Goal: Transaction & Acquisition: Book appointment/travel/reservation

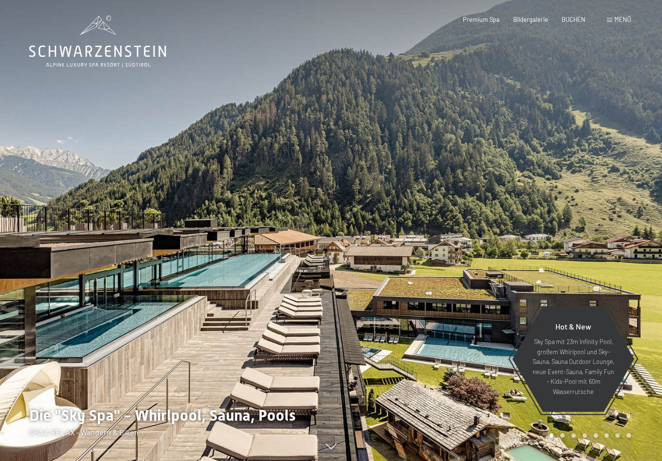
click at [574, 21] on span "BUCHEN" at bounding box center [574, 20] width 24 height 8
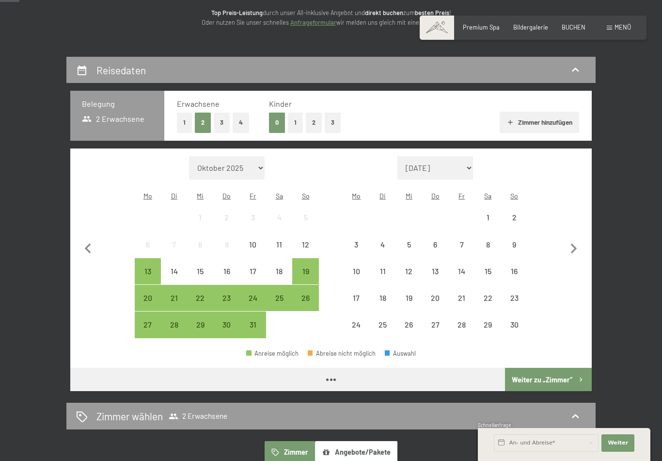
scroll to position [129, 0]
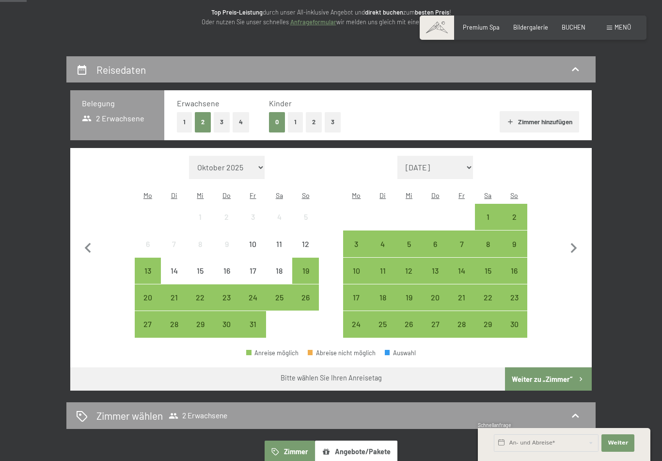
click at [571, 243] on icon "button" at bounding box center [574, 248] width 20 height 20
select select "2025-11-01"
select select "2025-12-01"
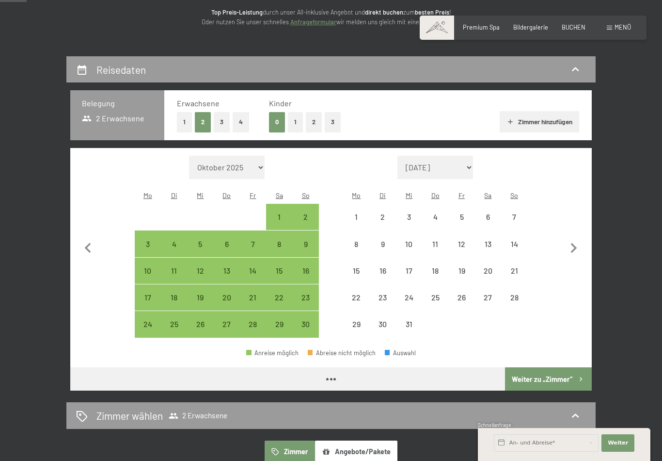
click at [566, 247] on icon "button" at bounding box center [574, 248] width 20 height 20
select select "2025-12-01"
select select "2026-01-01"
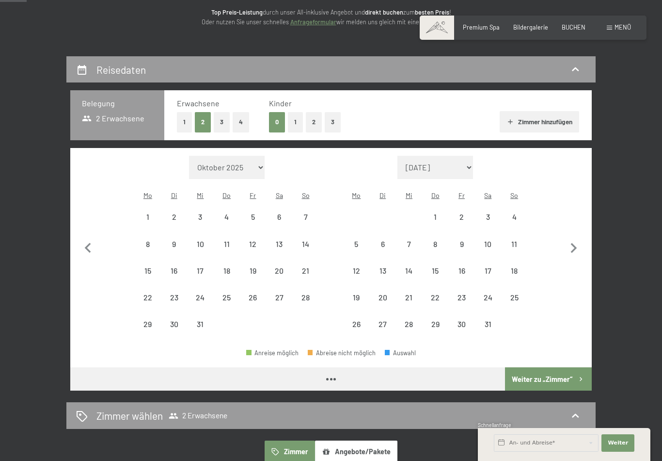
select select "2025-12-01"
select select "2026-01-01"
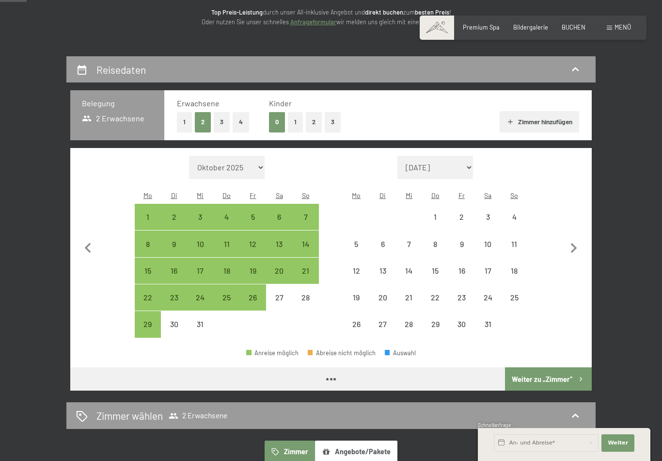
click at [572, 245] on icon "button" at bounding box center [574, 248] width 6 height 10
select select "2026-01-01"
select select "2026-02-01"
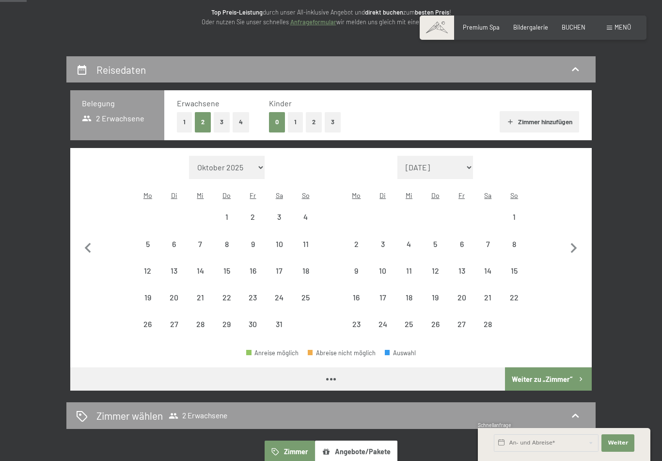
select select "2026-01-01"
select select "2026-02-01"
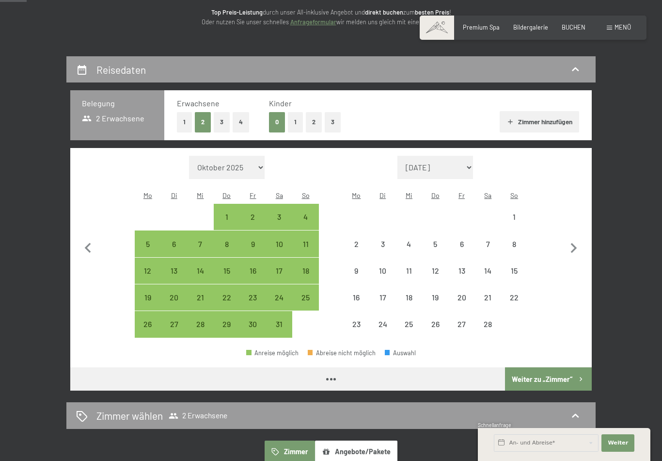
select select "2026-01-01"
select select "2026-02-01"
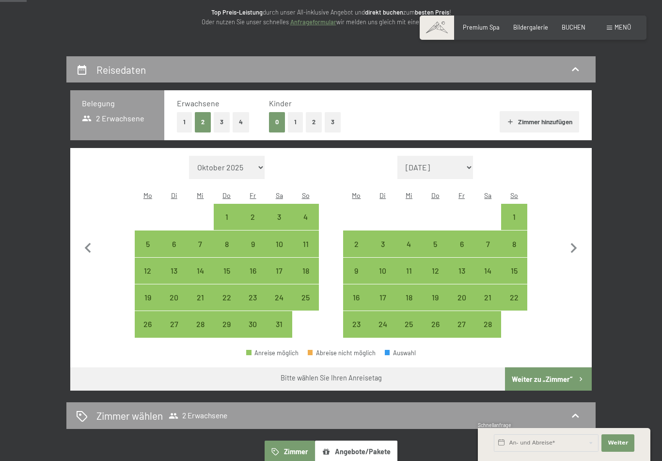
click at [572, 247] on icon "button" at bounding box center [574, 248] width 20 height 20
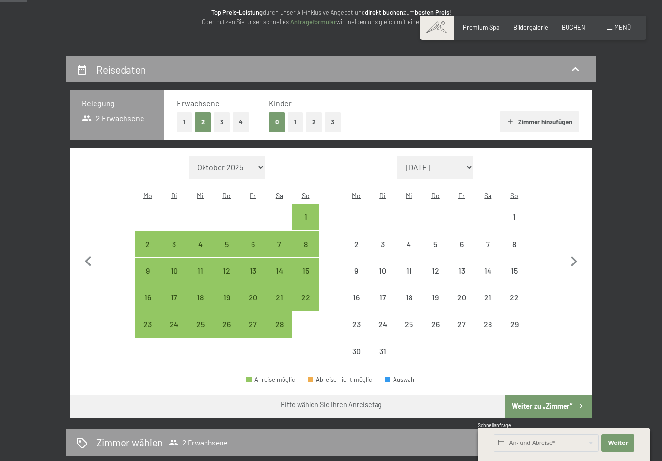
select select "2026-02-01"
select select "2026-03-01"
select select "2026-02-01"
select select "2026-03-01"
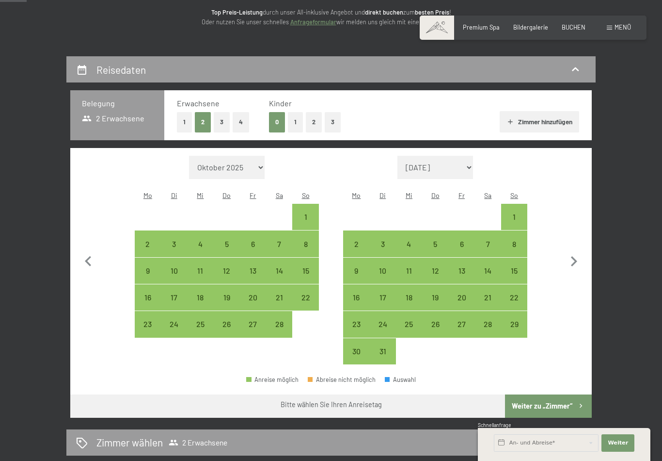
click at [572, 260] on icon "button" at bounding box center [574, 261] width 20 height 20
select select "2026-03-01"
select select "2026-04-01"
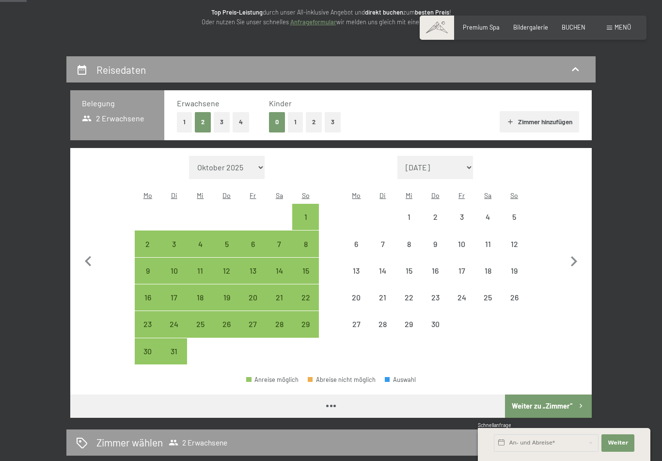
select select "2026-03-01"
select select "2026-04-01"
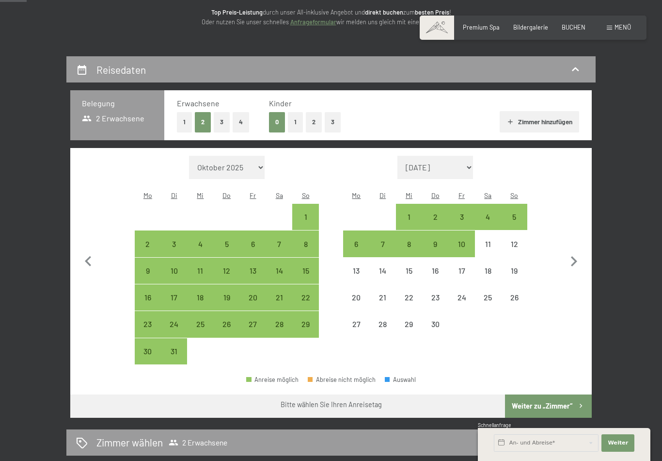
click at [571, 260] on icon "button" at bounding box center [574, 261] width 20 height 20
select select "2026-04-01"
select select "2026-05-01"
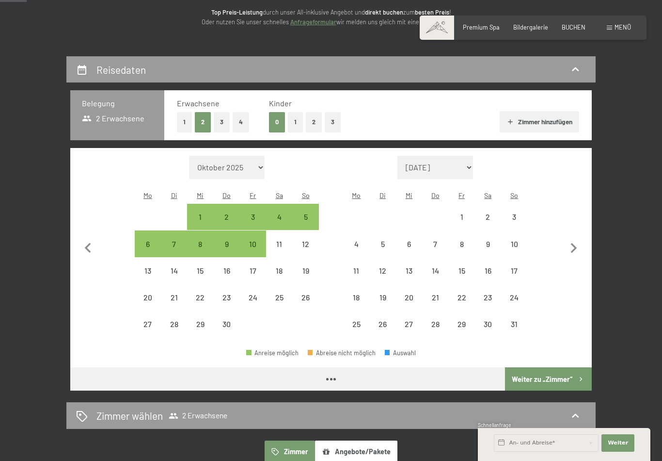
select select "2026-04-01"
select select "2026-05-01"
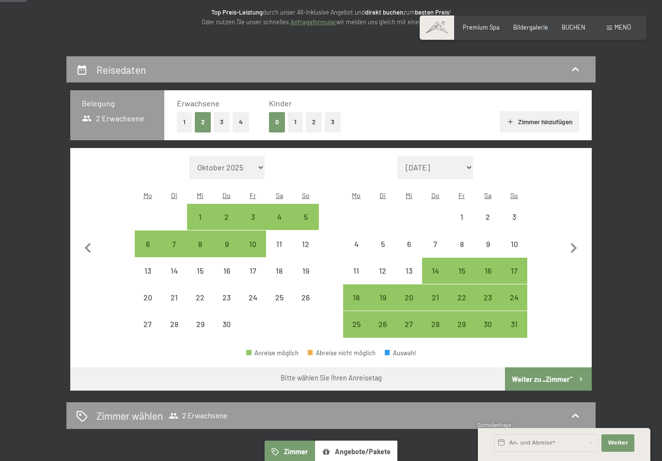
click at [571, 249] on icon "button" at bounding box center [574, 248] width 20 height 20
select select "2026-05-01"
select select "2026-06-01"
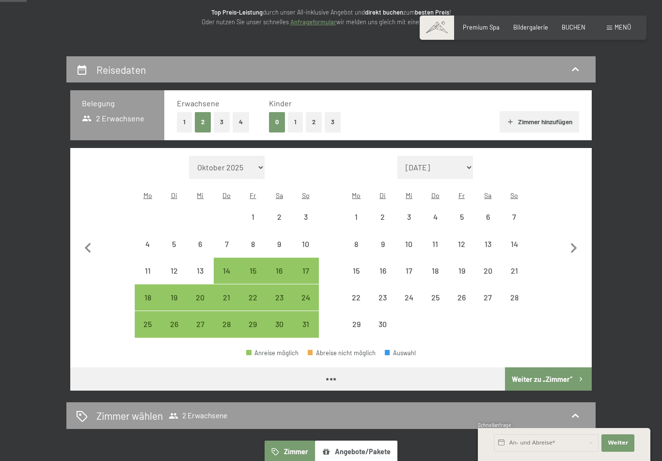
select select "2026-05-01"
select select "2026-06-01"
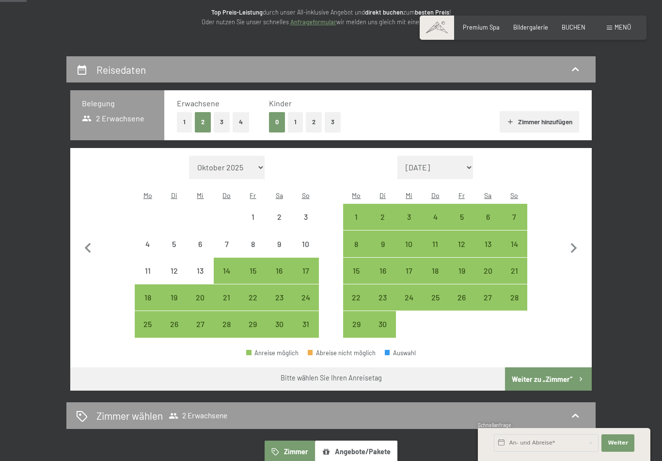
click at [577, 244] on icon "button" at bounding box center [574, 248] width 20 height 20
select select "2026-06-01"
select select "2026-07-01"
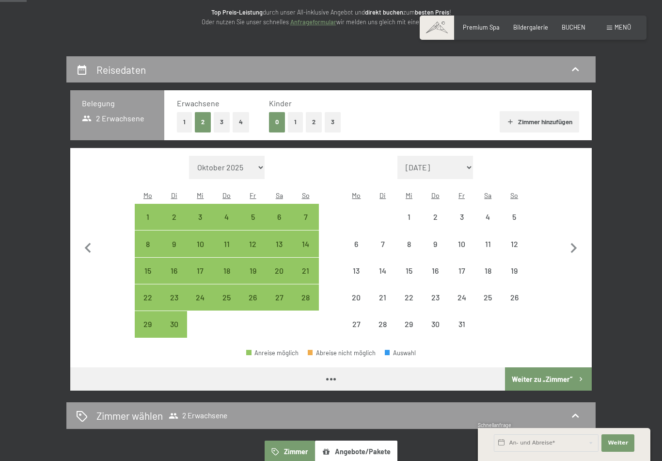
select select "2026-06-01"
select select "2026-07-01"
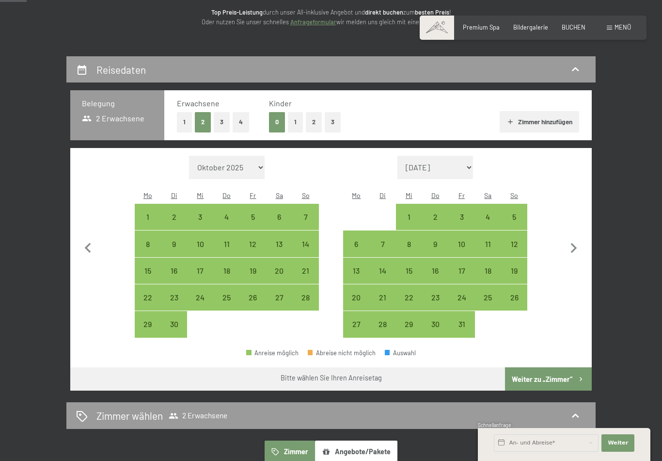
click at [571, 245] on icon "button" at bounding box center [574, 248] width 20 height 20
select select "2026-07-01"
select select "2026-08-01"
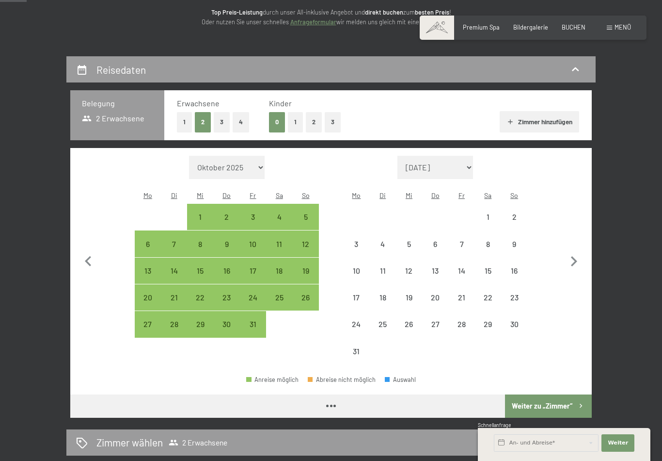
select select "2026-07-01"
select select "2026-08-01"
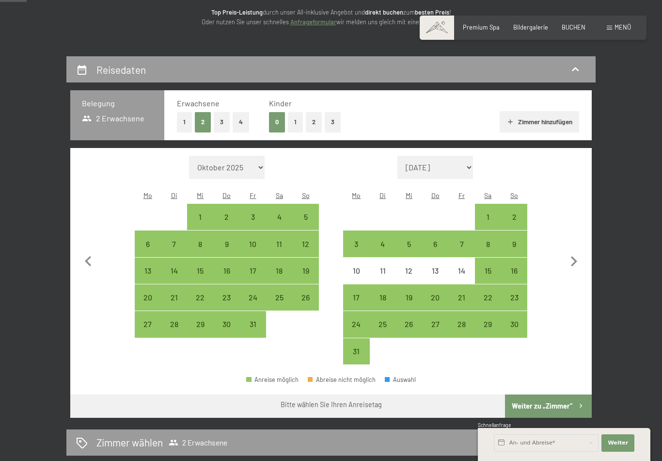
click at [359, 349] on div "31" at bounding box center [356, 359] width 24 height 24
select select "2026-07-01"
select select "2026-08-01"
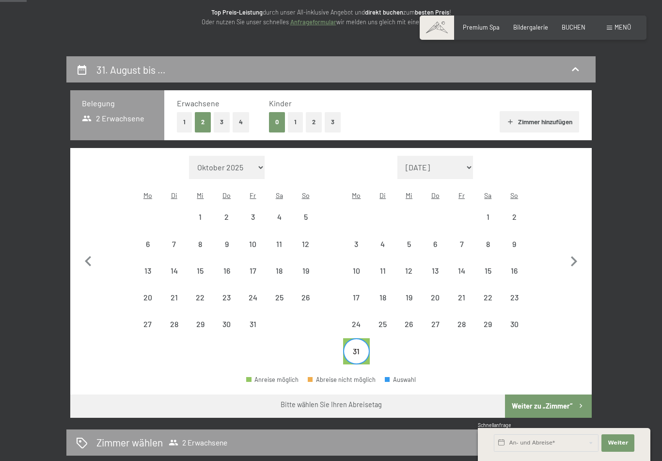
click at [570, 260] on icon "button" at bounding box center [574, 261] width 20 height 20
select select "2026-08-01"
select select "2026-09-01"
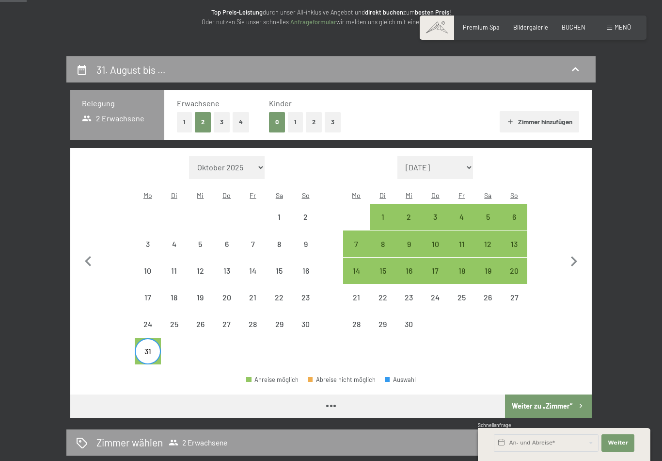
select select "2026-08-01"
select select "2026-09-01"
click at [463, 213] on div "4" at bounding box center [461, 225] width 24 height 24
select select "2026-08-01"
select select "2026-09-01"
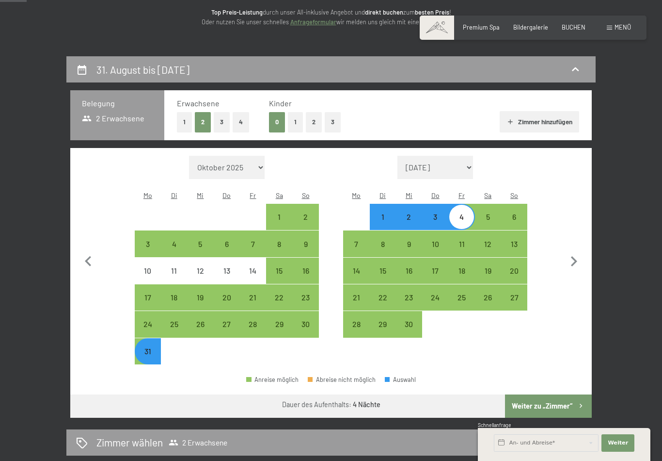
click at [560, 394] on button "Weiter zu „Zimmer“" at bounding box center [548, 405] width 87 height 23
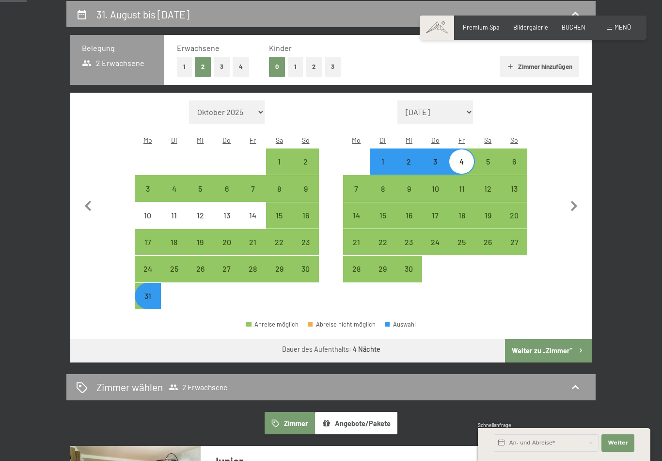
select select "2026-08-01"
select select "2026-09-01"
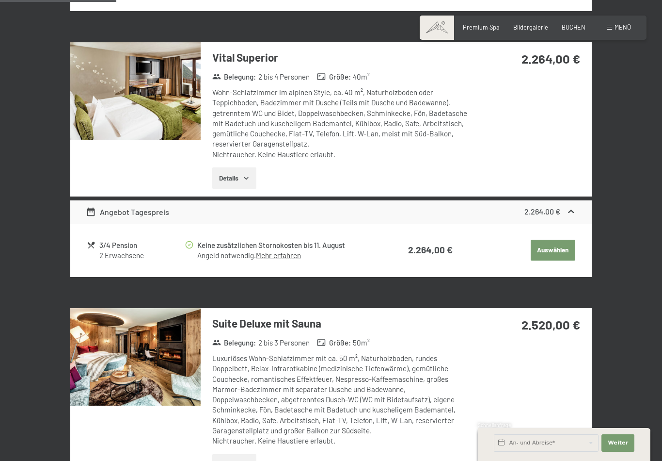
scroll to position [652, 0]
